Goal: Information Seeking & Learning: Learn about a topic

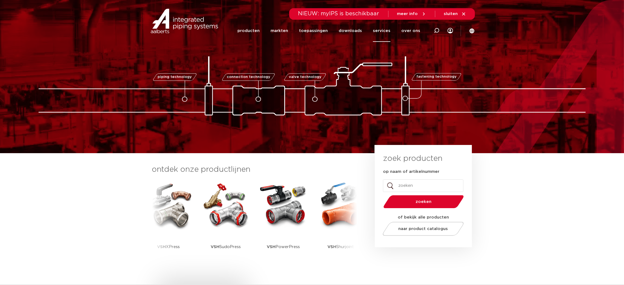
click at [381, 30] on link "services" at bounding box center [381, 31] width 17 height 22
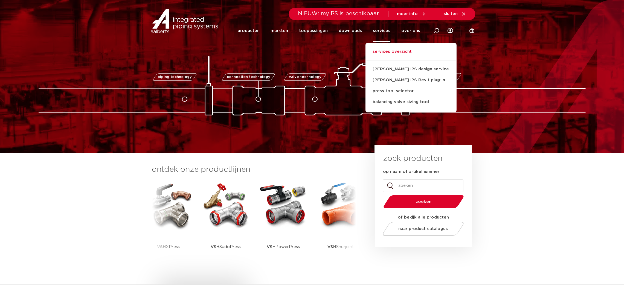
click at [395, 50] on link "services overzicht" at bounding box center [410, 54] width 91 height 12
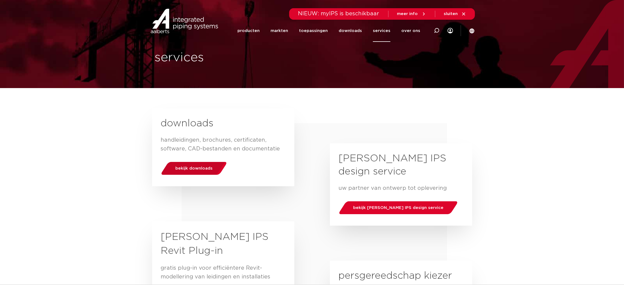
click at [193, 167] on span "bekijk downloads" at bounding box center [193, 168] width 37 height 4
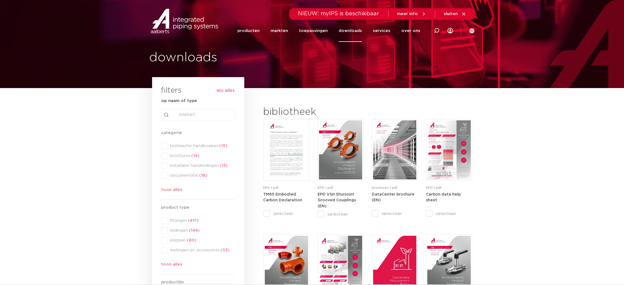
drag, startPoint x: 109, startPoint y: 169, endPoint x: 110, endPoint y: 165, distance: 4.2
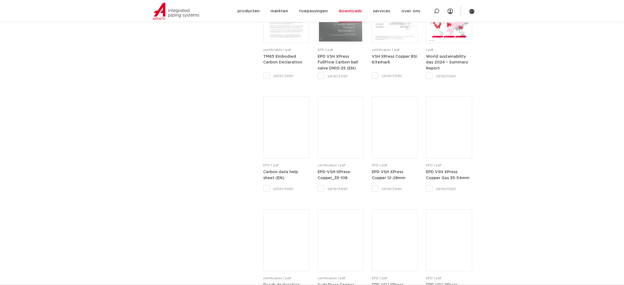
scroll to position [123, 0]
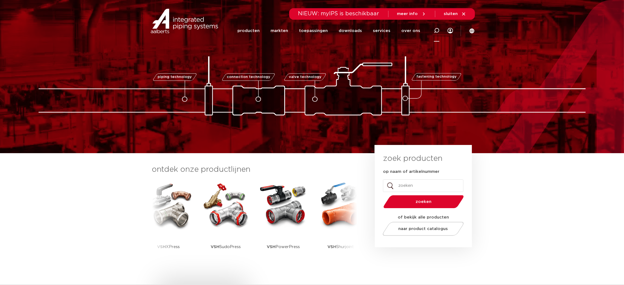
click at [435, 34] on div at bounding box center [436, 30] width 5 height 22
click at [268, 48] on div "piping technology connection technology valve technology fastening technology p…" at bounding box center [312, 77] width 624 height 78
click at [437, 32] on icon at bounding box center [440, 32] width 8 height 8
click at [259, 30] on link "producten" at bounding box center [248, 31] width 22 height 22
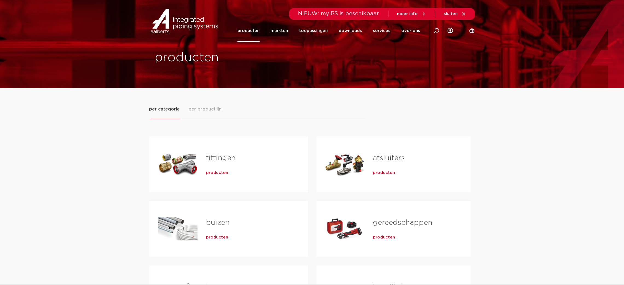
click at [216, 175] on span "producten" at bounding box center [217, 172] width 22 height 5
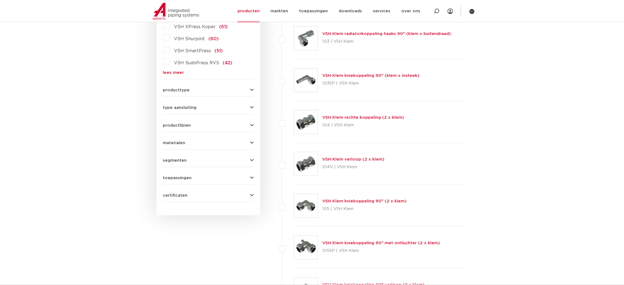
scroll to position [76, 0]
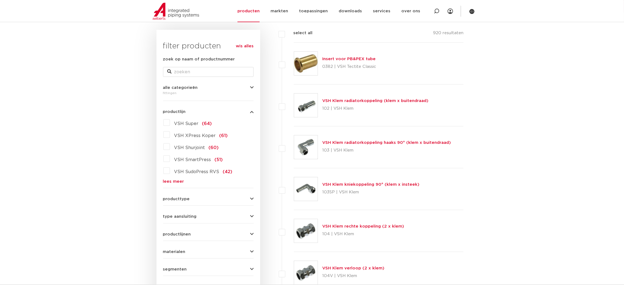
click at [196, 139] on div "VSH Super (64) VSH XPress Koper (61) VSH Shurjoint (60) VSH SmartPress (51) VSH…" at bounding box center [208, 150] width 90 height 65
click at [196, 138] on span "VSH XPress Koper" at bounding box center [195, 135] width 42 height 4
click at [0, 0] on input "VSH XPress Koper (61)" at bounding box center [0, 0] width 0 height 0
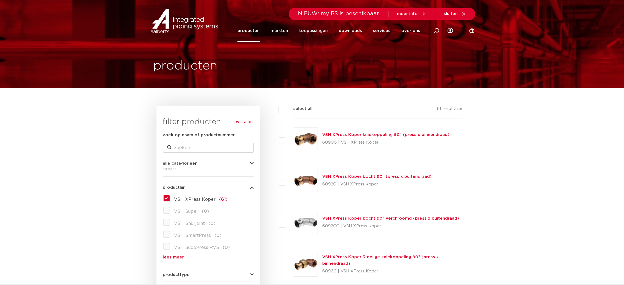
drag, startPoint x: 201, startPoint y: 172, endPoint x: 204, endPoint y: 60, distance: 112.1
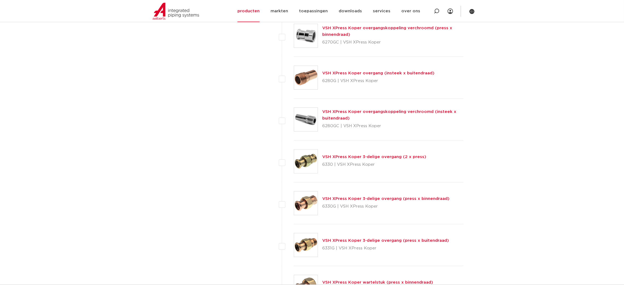
scroll to position [574, 0]
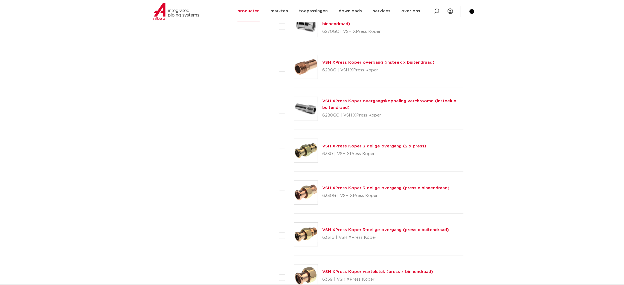
click at [318, 148] on div "VSH XPress Koper 3-delige overgang (2 x press) 6330 | VSH XPress Koper" at bounding box center [379, 151] width 170 height 42
click at [310, 148] on img at bounding box center [306, 151] width 24 height 24
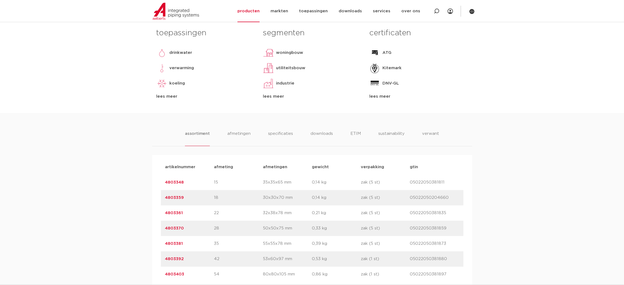
drag, startPoint x: 192, startPoint y: 212, endPoint x: 163, endPoint y: 214, distance: 29.0
click at [163, 214] on div "artikelnummer 4803361 afmeting 22 afmetingen 32x38x78 mm gewicht 0,21 kg verpak…" at bounding box center [312, 212] width 302 height 15
click at [162, 215] on div "artikelnummer 4803361 afmeting 22 afmetingen 32x38x78 mm gewicht 0,21 kg verpak…" at bounding box center [312, 212] width 302 height 15
click at [132, 223] on div "assortiment afmetingen specificaties downloads ETIM sustainability verwant asso…" at bounding box center [312, 199] width 624 height 173
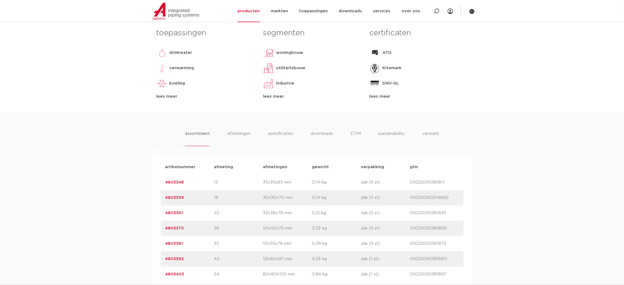
drag, startPoint x: 196, startPoint y: 214, endPoint x: 143, endPoint y: 214, distance: 52.5
click at [143, 214] on div "assortiment afmetingen specificaties downloads ETIM sustainability verwant asso…" at bounding box center [312, 199] width 624 height 173
click at [178, 214] on link "4803361" at bounding box center [174, 213] width 18 height 4
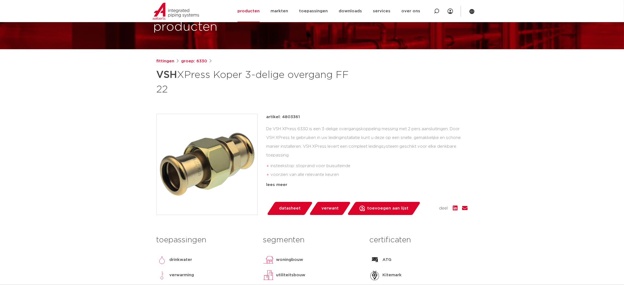
scroll to position [41, 0]
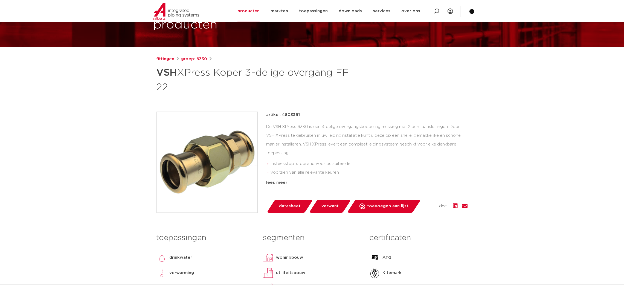
drag, startPoint x: 303, startPoint y: 179, endPoint x: 316, endPoint y: 176, distance: 13.5
click at [303, 179] on div "lees meer" at bounding box center [366, 182] width 201 height 7
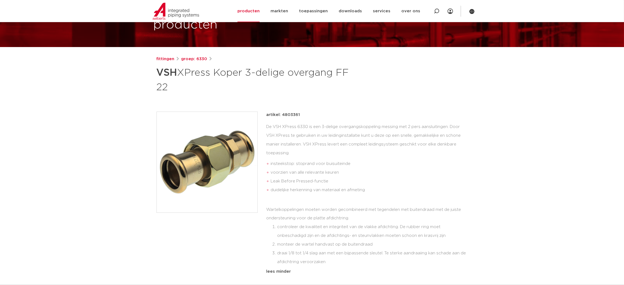
click at [344, 174] on li "voorzien van alle relevante keuren" at bounding box center [369, 172] width 197 height 9
click at [347, 191] on li "duidelijke herkenning van materiaal en afmeting" at bounding box center [369, 190] width 197 height 9
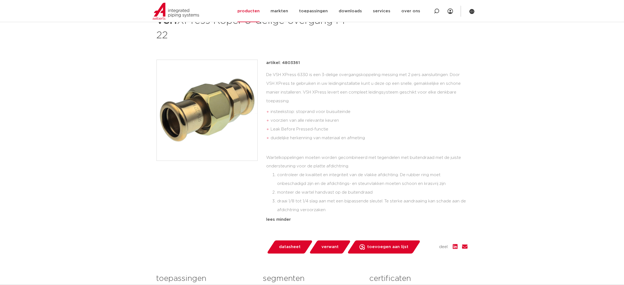
scroll to position [82, 0]
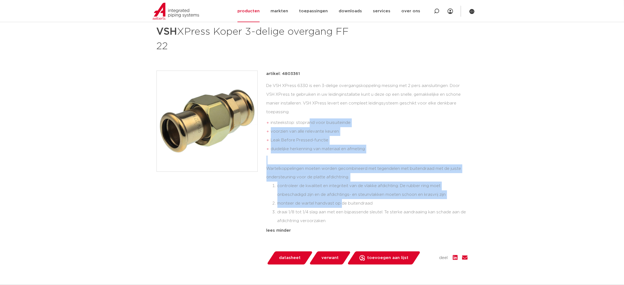
drag, startPoint x: 341, startPoint y: 201, endPoint x: 317, endPoint y: 86, distance: 117.0
click at [308, 89] on div "De VSH XPress 6330 is een 3-delige overgangskoppeling messing met 2 pers aanslu…" at bounding box center [366, 153] width 201 height 144
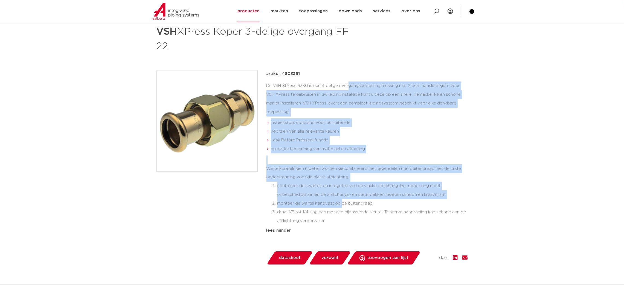
click at [340, 108] on div "De VSH XPress 6330 is een 3-delige overgangskoppeling messing met 2 pers aanslu…" at bounding box center [366, 153] width 201 height 144
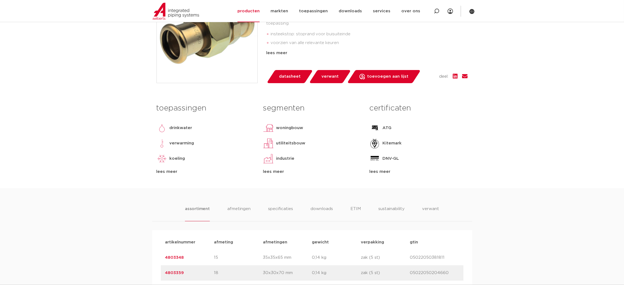
scroll to position [205, 0]
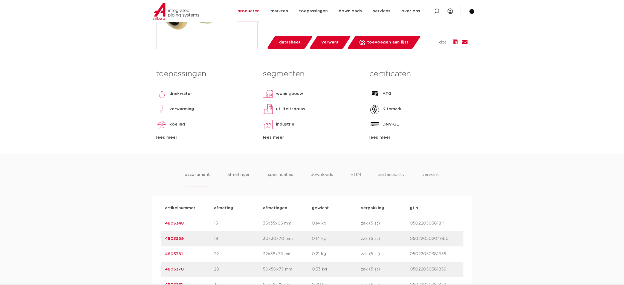
click at [375, 142] on div "toepassingen [GEOGRAPHIC_DATA] verwarming koeling [GEOGRAPHIC_DATA] vacuüm lees…" at bounding box center [311, 109] width 319 height 87
click at [377, 140] on div "lees meer" at bounding box center [418, 137] width 98 height 7
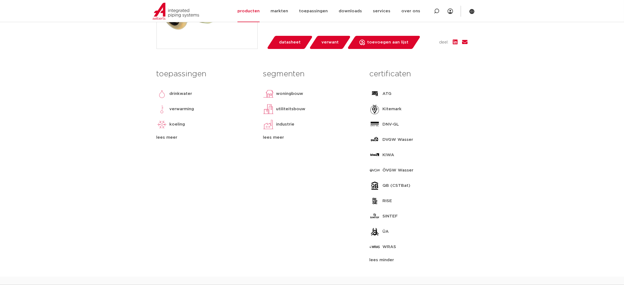
click at [77, 157] on body "Zoeken NIEUW: myIPS is beschikbaar meer info sluiten producten markten toepassi…" at bounding box center [312, 287] width 624 height 984
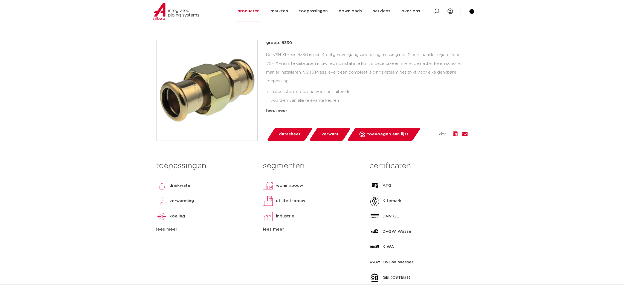
scroll to position [82, 0]
